Goal: Information Seeking & Learning: Learn about a topic

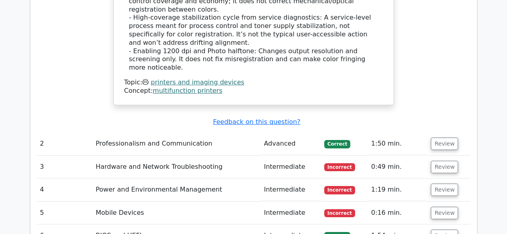
scroll to position [1041, 0]
click at [443, 161] on button "Review" at bounding box center [444, 167] width 27 height 12
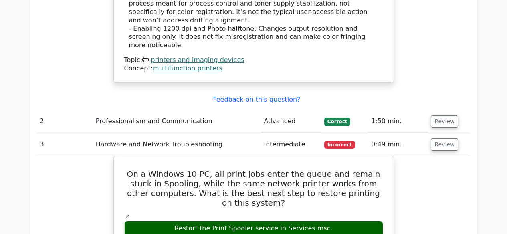
scroll to position [1081, 0]
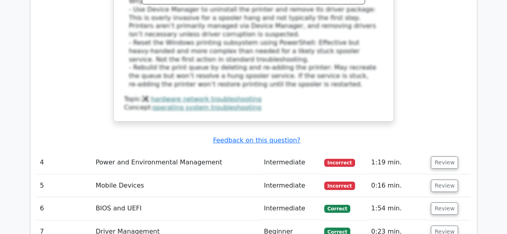
scroll to position [1562, 0]
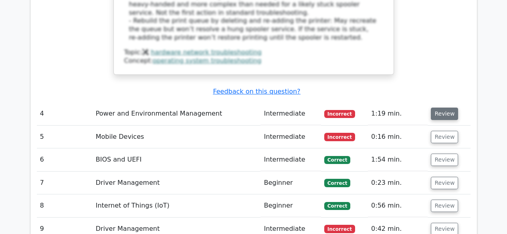
click at [445, 108] on button "Review" at bounding box center [444, 114] width 27 height 12
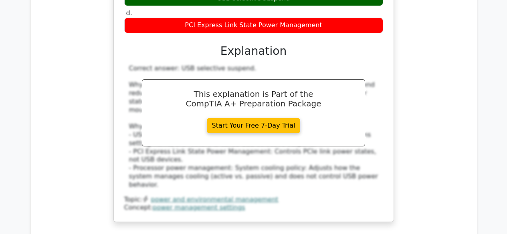
scroll to position [1882, 0]
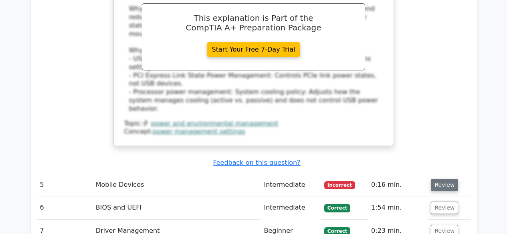
click at [445, 179] on button "Review" at bounding box center [444, 185] width 27 height 12
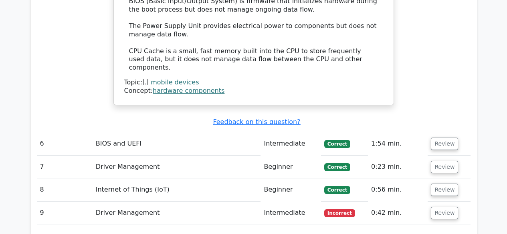
scroll to position [2363, 0]
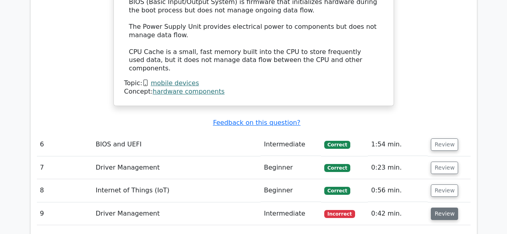
click at [442, 208] on button "Review" at bounding box center [444, 214] width 27 height 12
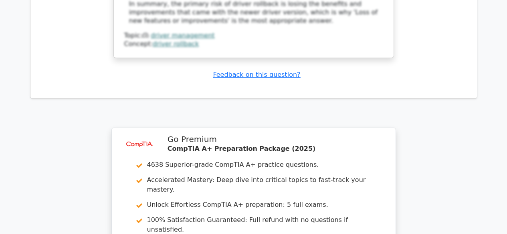
scroll to position [3063, 0]
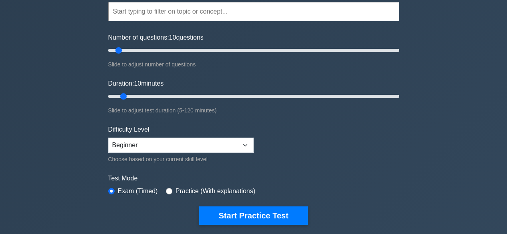
scroll to position [80, 0]
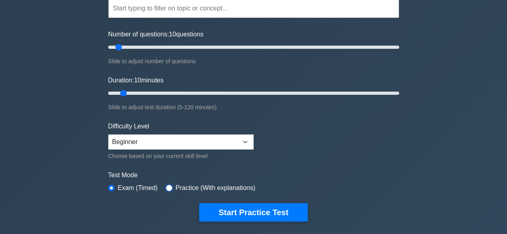
click at [166, 188] on input "radio" at bounding box center [169, 188] width 6 height 6
radio input "true"
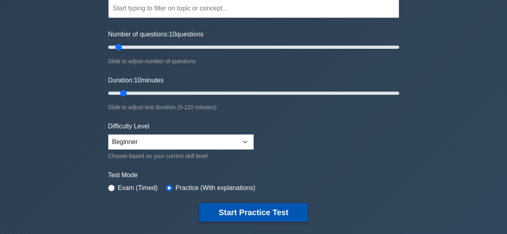
click at [260, 212] on button "Start Practice Test" at bounding box center [253, 212] width 108 height 18
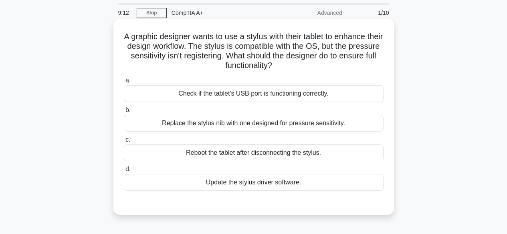
scroll to position [40, 0]
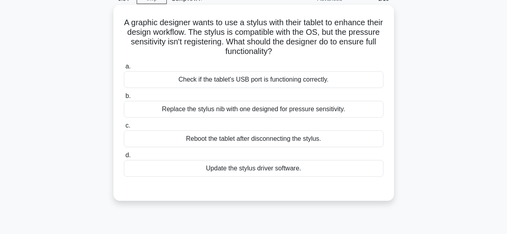
click at [263, 110] on div "Replace the stylus nib with one designed for pressure sensitivity." at bounding box center [254, 109] width 260 height 17
click at [124, 99] on input "b. Replace the stylus nib with one designed for pressure sensitivity." at bounding box center [124, 96] width 0 height 5
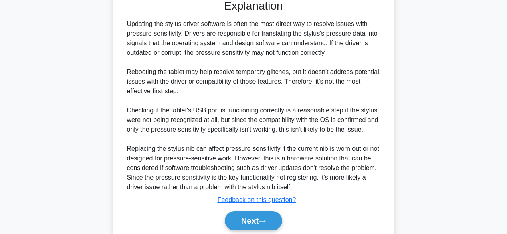
scroll to position [261, 0]
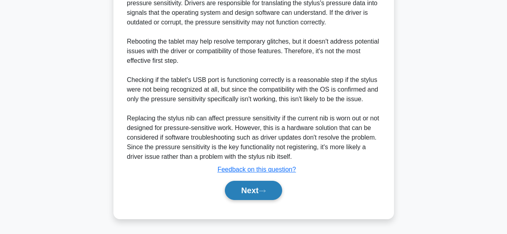
click at [262, 189] on icon at bounding box center [261, 191] width 7 height 4
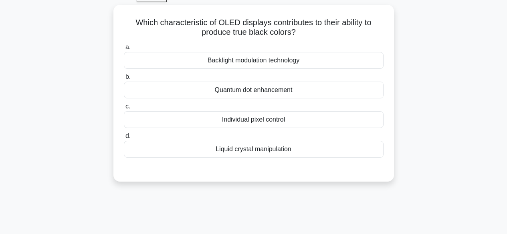
scroll to position [0, 0]
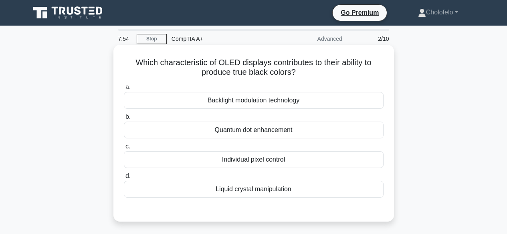
click at [261, 159] on div "Individual pixel control" at bounding box center [254, 159] width 260 height 17
click at [124, 149] on input "c. Individual pixel control" at bounding box center [124, 146] width 0 height 5
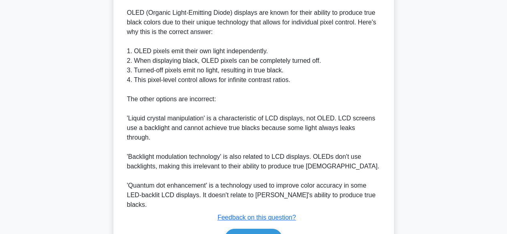
scroll to position [270, 0]
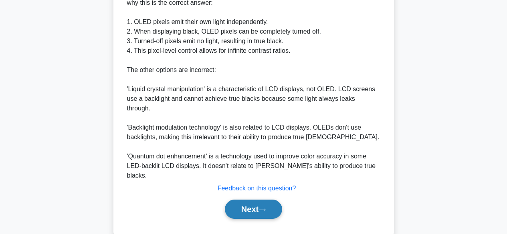
click at [260, 200] on button "Next" at bounding box center [253, 209] width 57 height 19
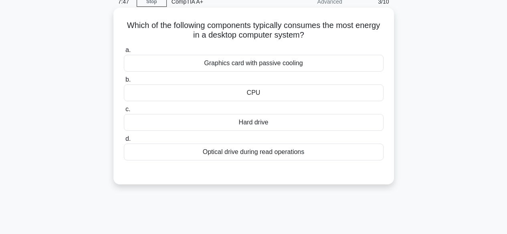
scroll to position [0, 0]
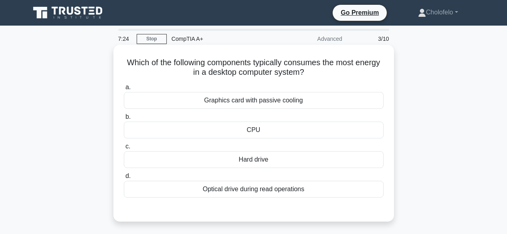
click at [264, 105] on div "Graphics card with passive cooling" at bounding box center [254, 100] width 260 height 17
click at [124, 90] on input "a. Graphics card with passive cooling" at bounding box center [124, 87] width 0 height 5
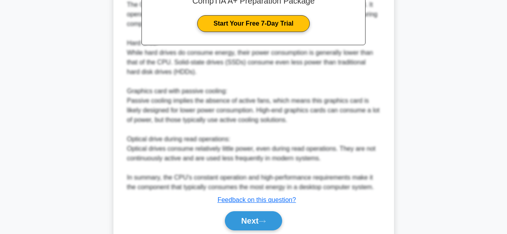
scroll to position [299, 0]
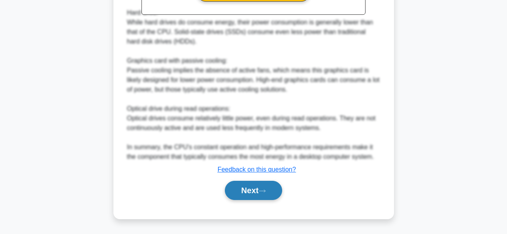
click at [250, 190] on button "Next" at bounding box center [253, 190] width 57 height 19
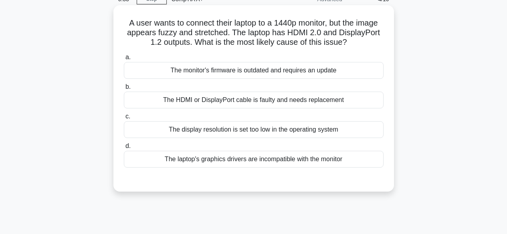
scroll to position [40, 0]
click at [285, 132] on div "The display resolution is set too low in the operating system" at bounding box center [254, 129] width 260 height 17
click at [124, 119] on input "c. The display resolution is set too low in the operating system" at bounding box center [124, 116] width 0 height 5
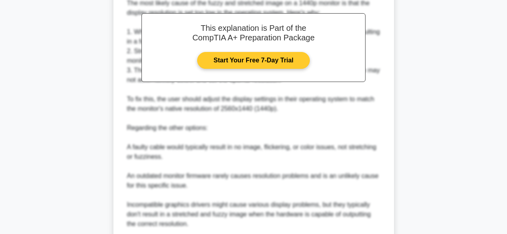
scroll to position [308, 0]
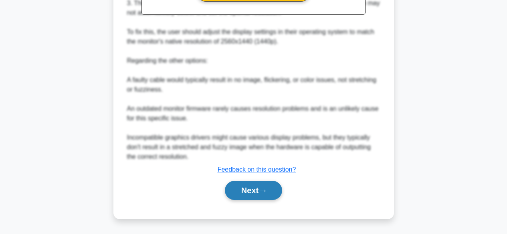
click at [250, 191] on button "Next" at bounding box center [253, 190] width 57 height 19
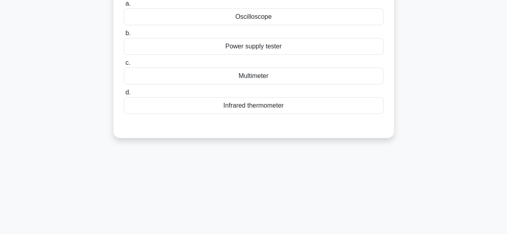
scroll to position [0, 0]
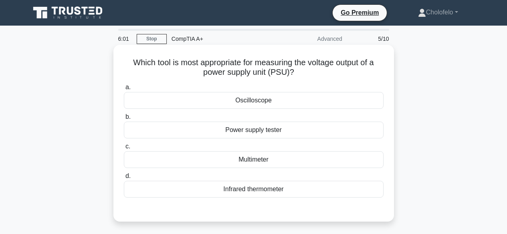
click at [249, 129] on div "Power supply tester" at bounding box center [254, 130] width 260 height 17
click at [124, 120] on input "b. Power supply tester" at bounding box center [124, 117] width 0 height 5
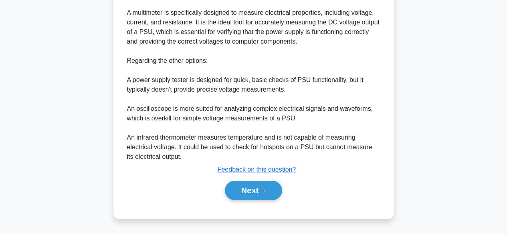
scroll to position [251, 0]
click at [258, 187] on button "Next" at bounding box center [253, 190] width 57 height 19
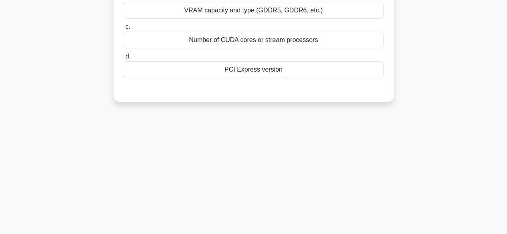
scroll to position [0, 0]
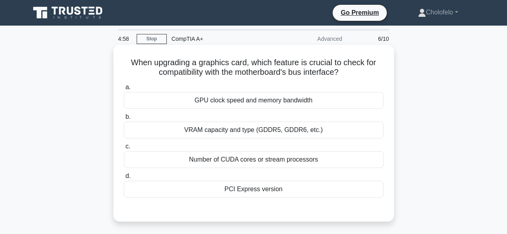
click at [235, 187] on div "PCI Express version" at bounding box center [254, 189] width 260 height 17
click at [124, 179] on input "d. PCI Express version" at bounding box center [124, 176] width 0 height 5
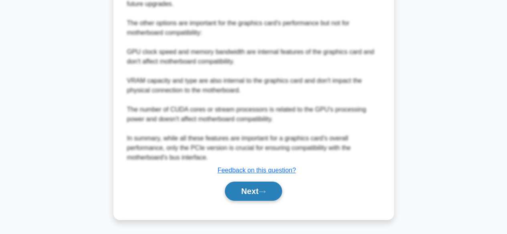
scroll to position [327, 0]
click at [241, 190] on button "Next" at bounding box center [253, 190] width 57 height 19
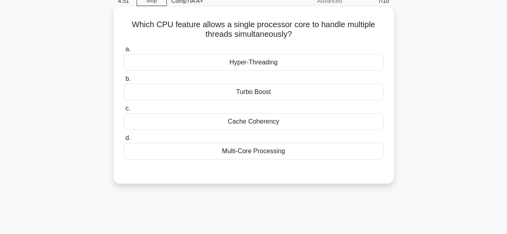
scroll to position [0, 0]
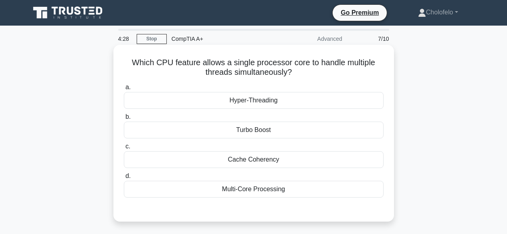
click at [245, 192] on div "Multi-Core Processing" at bounding box center [254, 189] width 260 height 17
click at [124, 179] on input "d. Multi-Core Processing" at bounding box center [124, 176] width 0 height 5
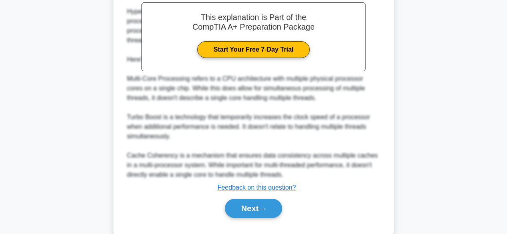
scroll to position [261, 0]
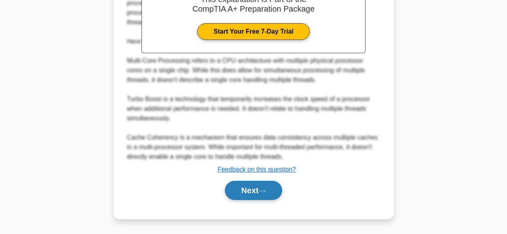
click at [251, 194] on button "Next" at bounding box center [253, 190] width 57 height 19
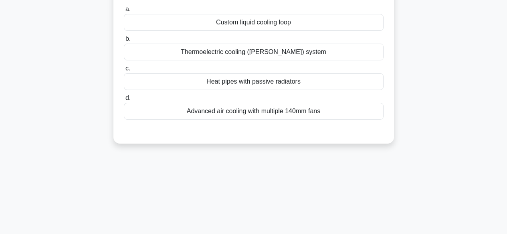
scroll to position [0, 0]
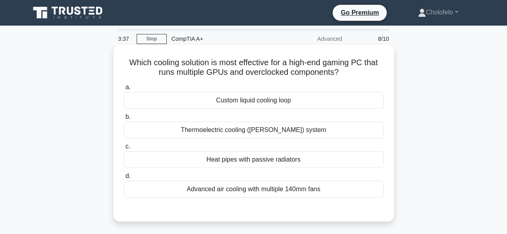
click at [264, 101] on div "Custom liquid cooling loop" at bounding box center [254, 100] width 260 height 17
click at [124, 90] on input "a. Custom liquid cooling loop" at bounding box center [124, 87] width 0 height 5
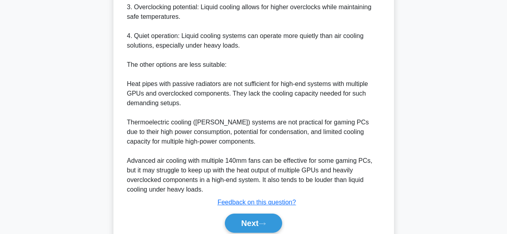
scroll to position [346, 0]
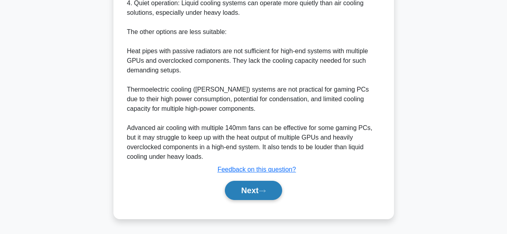
click at [249, 189] on button "Next" at bounding box center [253, 190] width 57 height 19
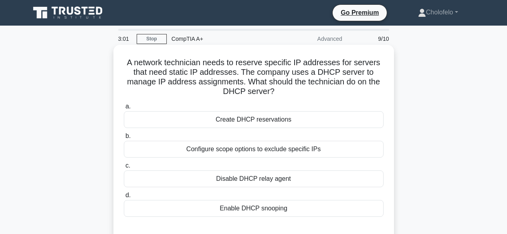
scroll to position [40, 0]
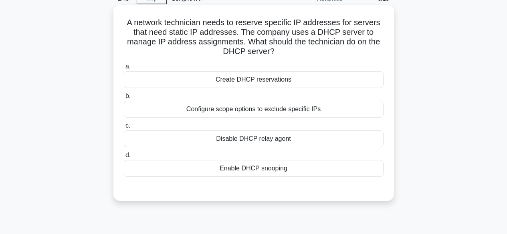
click at [264, 140] on div "Disable DHCP relay agent" at bounding box center [254, 139] width 260 height 17
click at [124, 129] on input "c. Disable DHCP relay agent" at bounding box center [124, 125] width 0 height 5
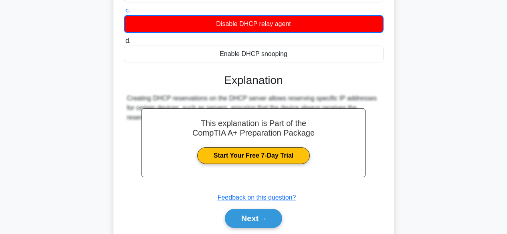
scroll to position [198, 0]
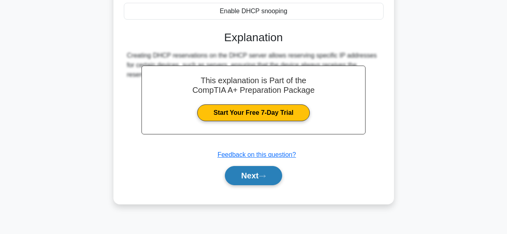
click at [254, 174] on button "Next" at bounding box center [253, 175] width 57 height 19
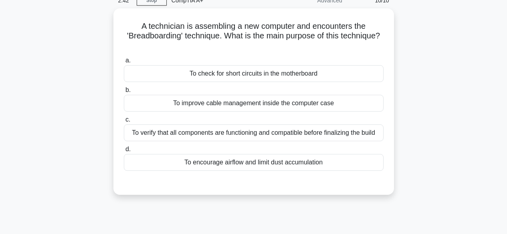
scroll to position [0, 0]
